Goal: Task Accomplishment & Management: Manage account settings

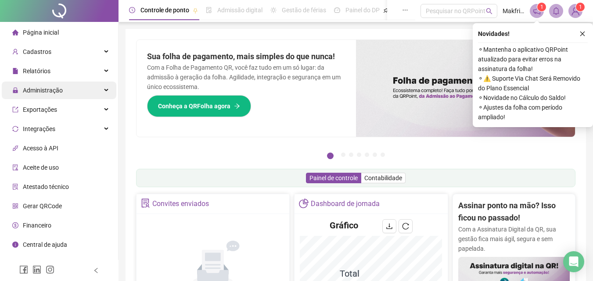
click at [49, 93] on span "Administração" at bounding box center [43, 90] width 40 height 7
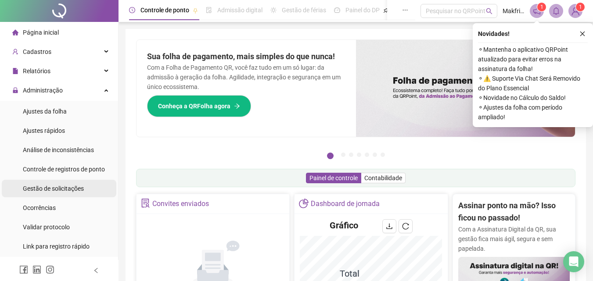
click at [64, 192] on div "Gestão de solicitações" at bounding box center [53, 189] width 61 height 18
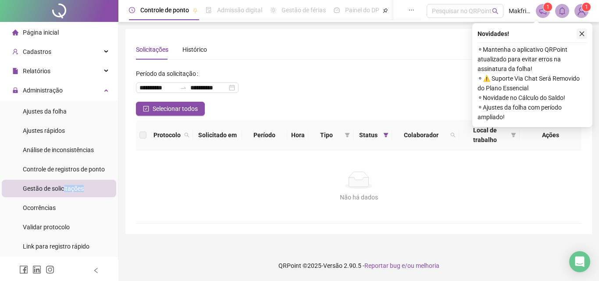
click at [585, 33] on icon "close" at bounding box center [582, 34] width 6 height 6
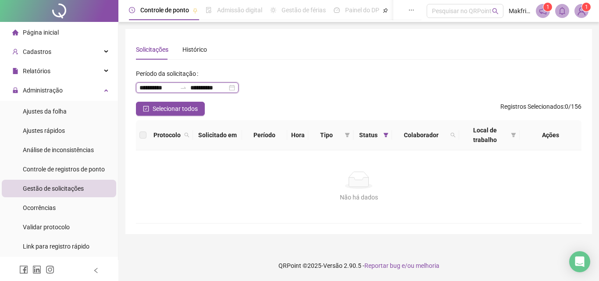
click at [156, 83] on input "**********" at bounding box center [157, 88] width 37 height 10
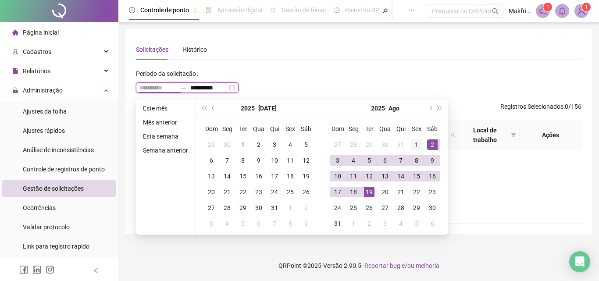
type input "**********"
click at [414, 140] on div "1" at bounding box center [416, 144] width 11 height 11
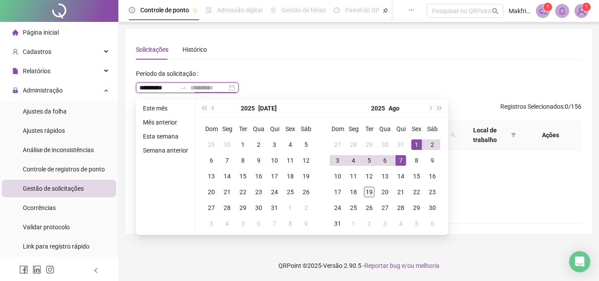
type input "**********"
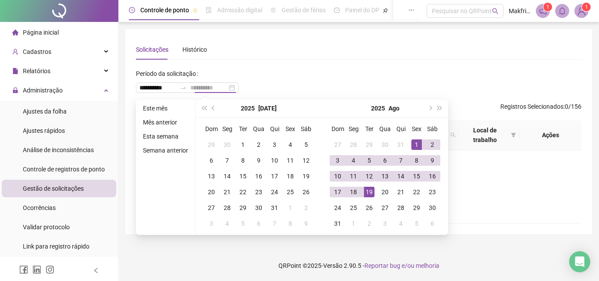
click at [371, 193] on div "19" at bounding box center [369, 192] width 11 height 11
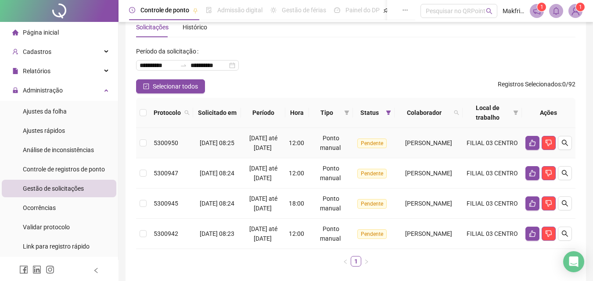
scroll to position [14, 0]
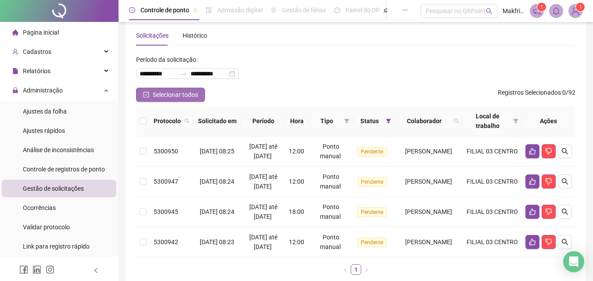
click at [194, 96] on span "Selecionar todos" at bounding box center [175, 95] width 45 height 10
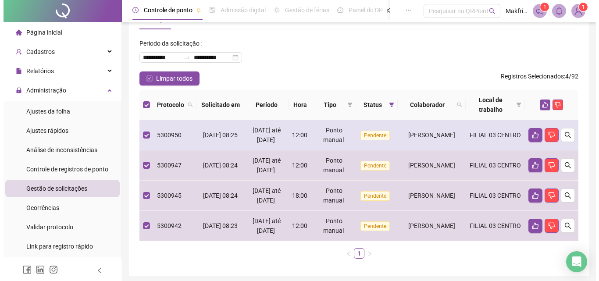
scroll to position [58, 0]
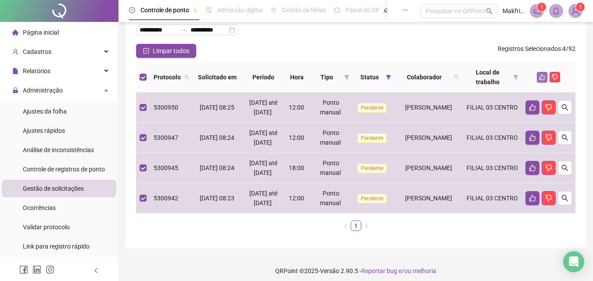
click at [545, 77] on icon "like" at bounding box center [542, 77] width 6 height 6
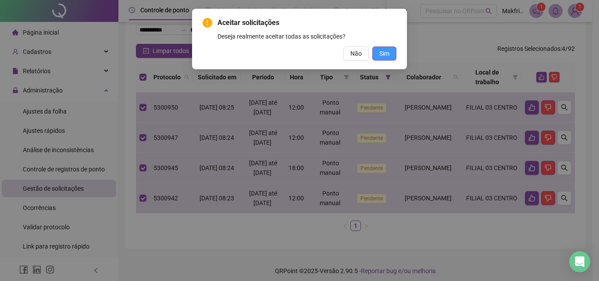
click at [386, 55] on span "Sim" at bounding box center [384, 54] width 10 height 10
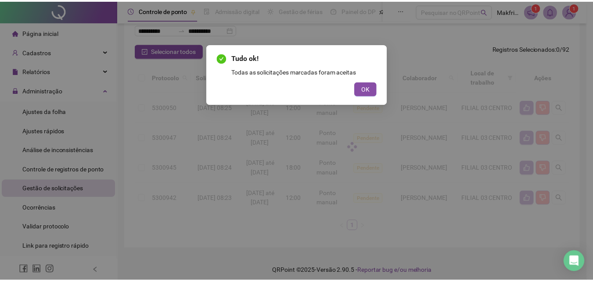
scroll to position [0, 0]
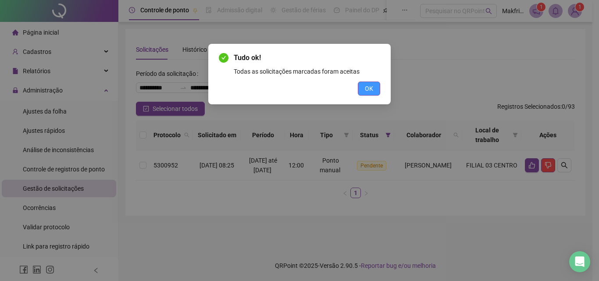
click at [377, 95] on button "OK" at bounding box center [369, 89] width 22 height 14
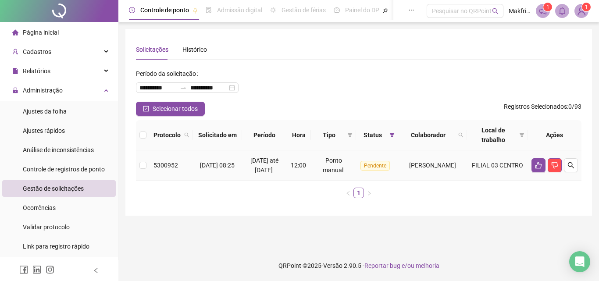
click at [147, 174] on td at bounding box center [143, 165] width 14 height 30
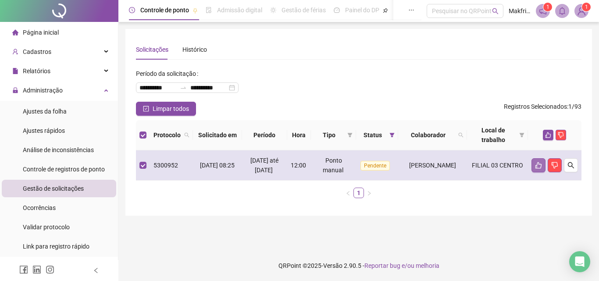
click at [536, 172] on button "button" at bounding box center [539, 165] width 14 height 14
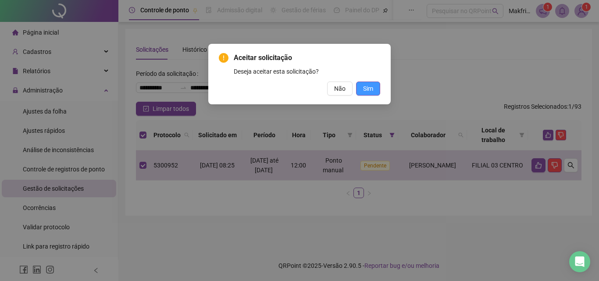
click at [369, 89] on span "Sim" at bounding box center [368, 89] width 10 height 10
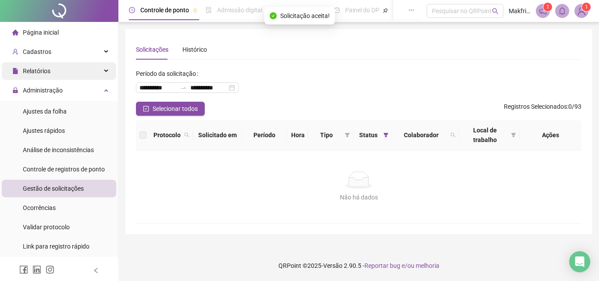
click at [48, 71] on span "Relatórios" at bounding box center [37, 71] width 28 height 7
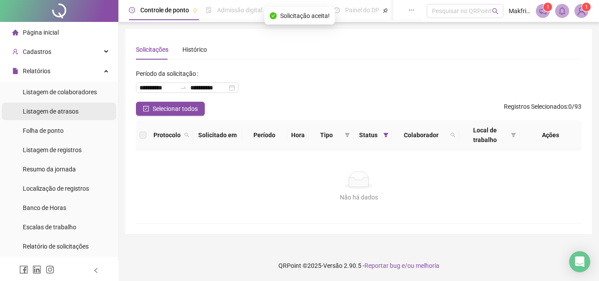
drag, startPoint x: 64, startPoint y: 125, endPoint x: 71, endPoint y: 120, distance: 8.2
click at [64, 125] on div "Folha de ponto" at bounding box center [43, 131] width 41 height 18
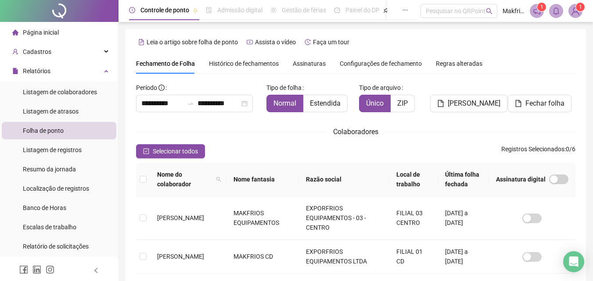
scroll to position [39, 0]
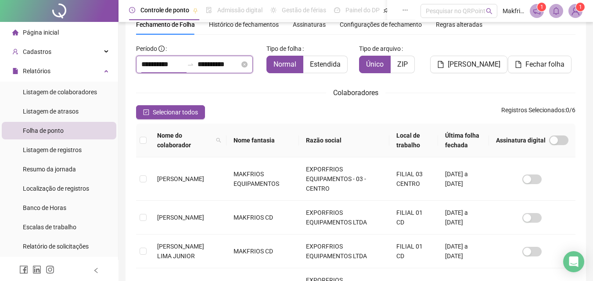
click at [163, 65] on input "**********" at bounding box center [162, 64] width 42 height 11
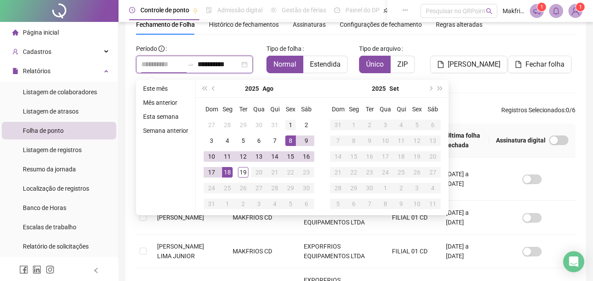
type input "**********"
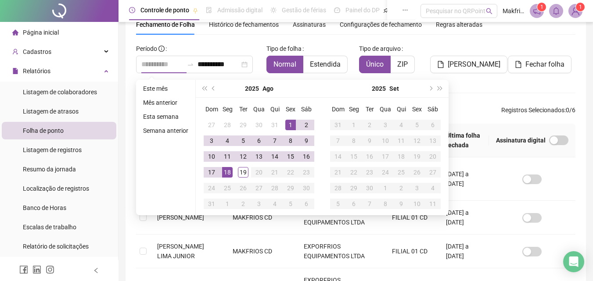
click at [292, 126] on div "1" at bounding box center [290, 125] width 11 height 11
type input "**********"
click at [228, 172] on div "18" at bounding box center [227, 172] width 11 height 11
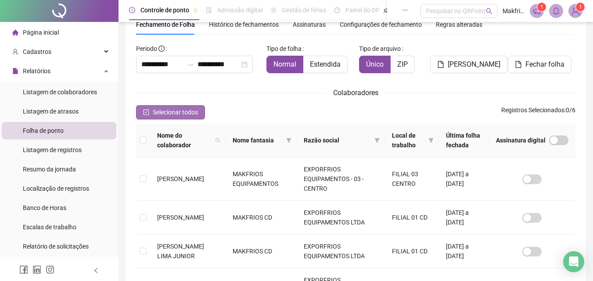
click at [183, 114] on span "Selecionar todos" at bounding box center [175, 112] width 45 height 10
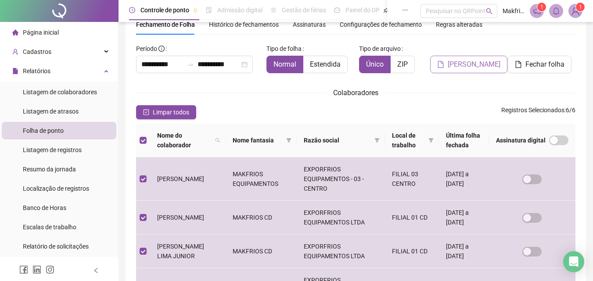
click at [475, 60] on span "[PERSON_NAME]" at bounding box center [473, 64] width 53 height 11
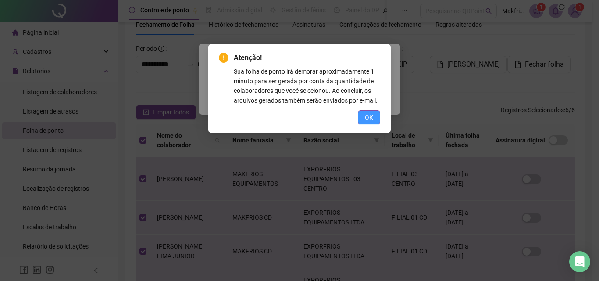
click at [371, 116] on span "OK" at bounding box center [369, 118] width 8 height 10
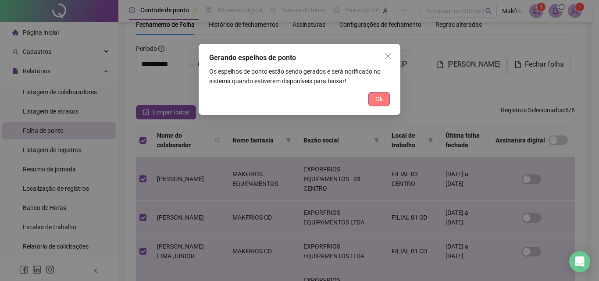
click at [379, 101] on span "Ok" at bounding box center [378, 99] width 7 height 10
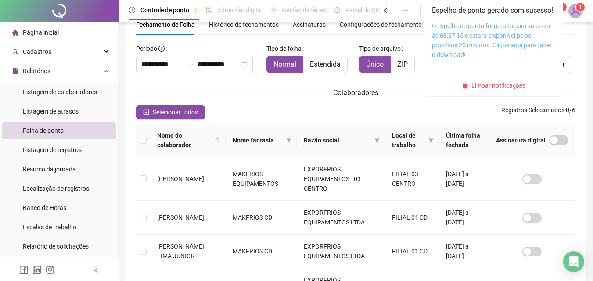
click at [497, 39] on link "O espelho de ponto foi gerado com sucesso às 08:27:15 e estará disponível pelos…" at bounding box center [492, 40] width 120 height 36
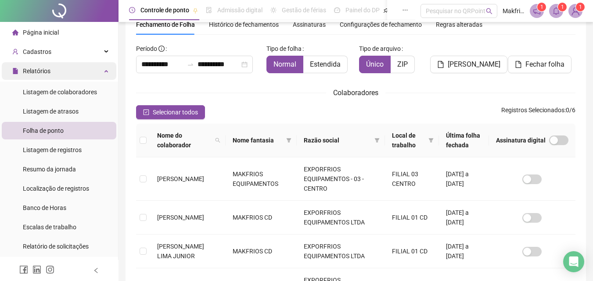
click at [45, 70] on span "Relatórios" at bounding box center [37, 71] width 28 height 7
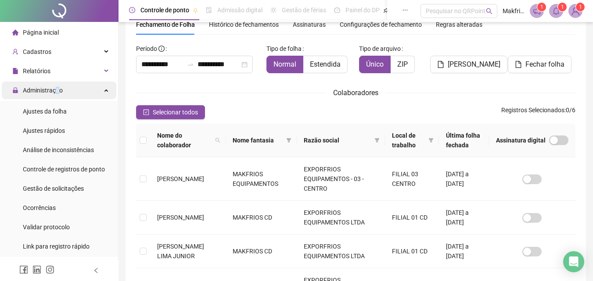
click at [57, 88] on span "Administração" at bounding box center [43, 90] width 40 height 7
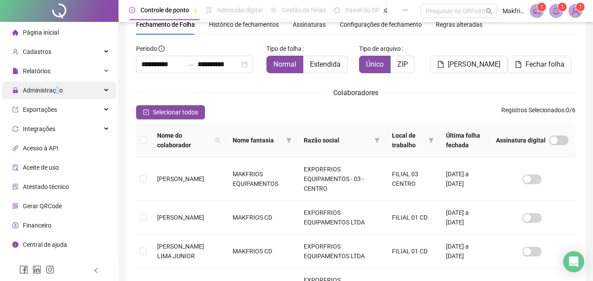
click at [57, 89] on span "Administração" at bounding box center [43, 90] width 40 height 7
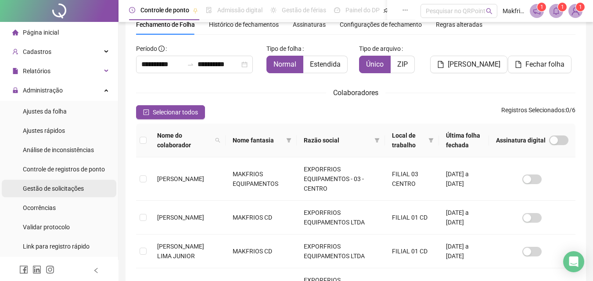
click at [64, 188] on span "Gestão de solicitações" at bounding box center [53, 188] width 61 height 7
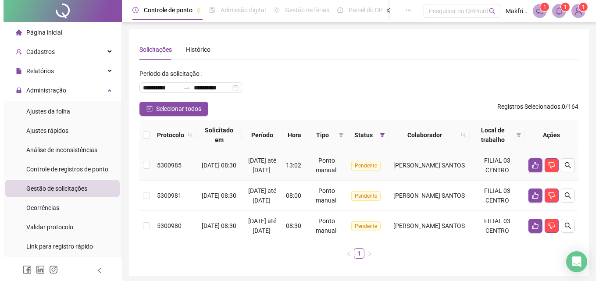
scroll to position [62, 0]
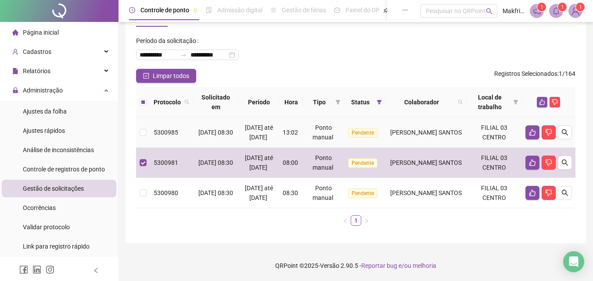
click at [140, 118] on td at bounding box center [143, 133] width 14 height 30
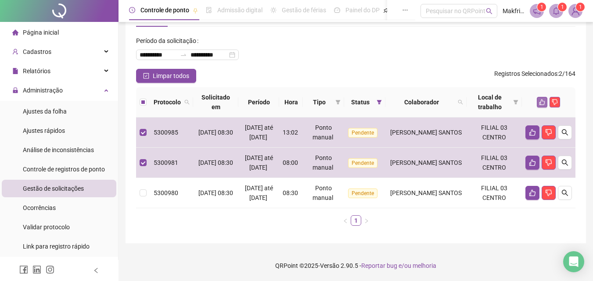
click at [541, 100] on icon "like" at bounding box center [542, 103] width 6 height 6
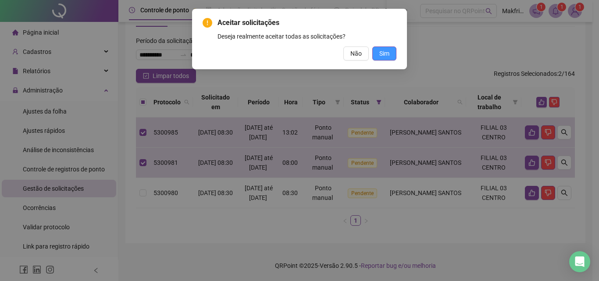
click at [390, 51] on button "Sim" at bounding box center [384, 53] width 24 height 14
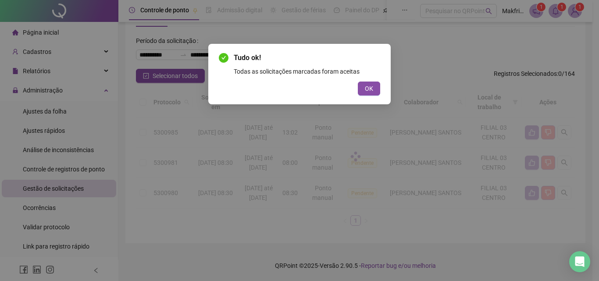
scroll to position [0, 0]
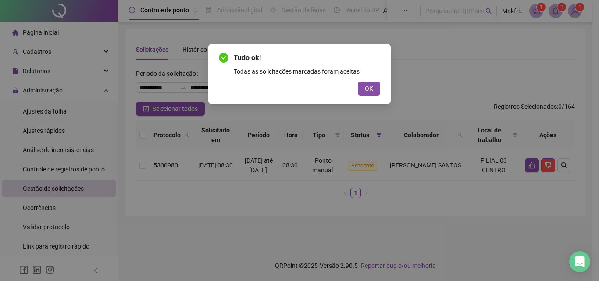
click at [366, 76] on div "Todas as solicitações marcadas foram aceitas" at bounding box center [307, 72] width 147 height 10
click at [372, 88] on span "OK" at bounding box center [369, 89] width 8 height 10
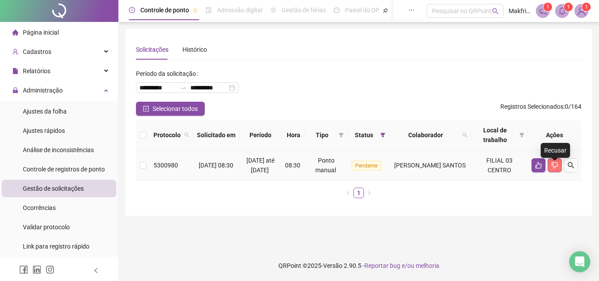
click at [559, 172] on button "button" at bounding box center [555, 165] width 14 height 14
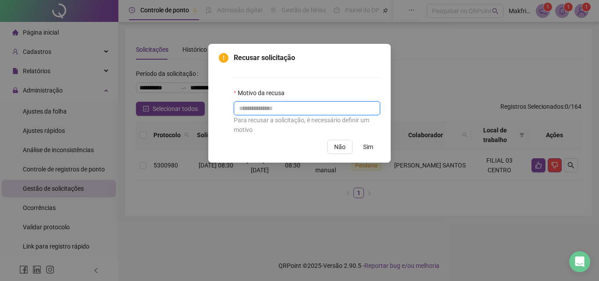
click at [315, 114] on input "text" at bounding box center [307, 108] width 147 height 14
type input "**********"
click at [368, 149] on span "Sim" at bounding box center [368, 147] width 10 height 10
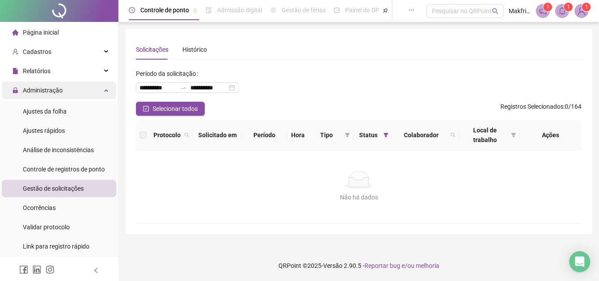
click at [68, 93] on div "Administração" at bounding box center [59, 91] width 114 height 18
